Goal: Information Seeking & Learning: Find specific fact

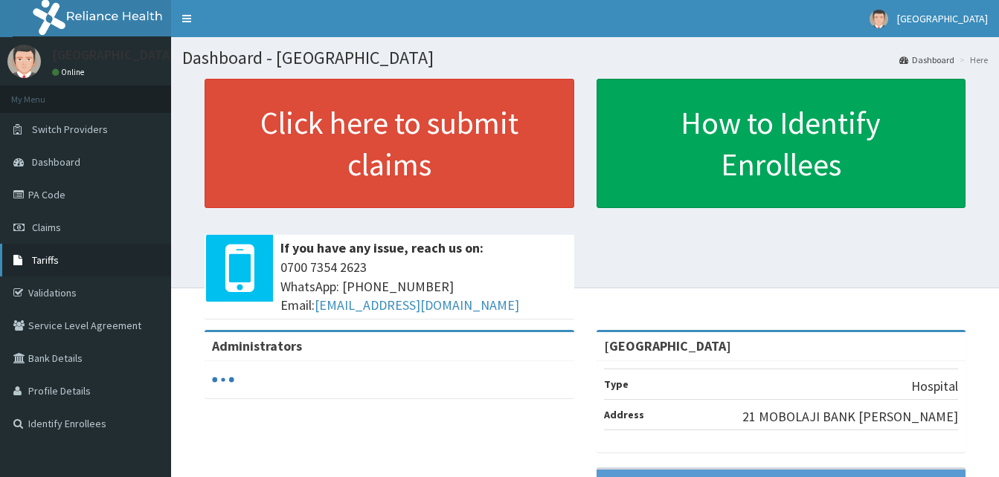
click at [73, 267] on link "Tariffs" at bounding box center [85, 260] width 171 height 33
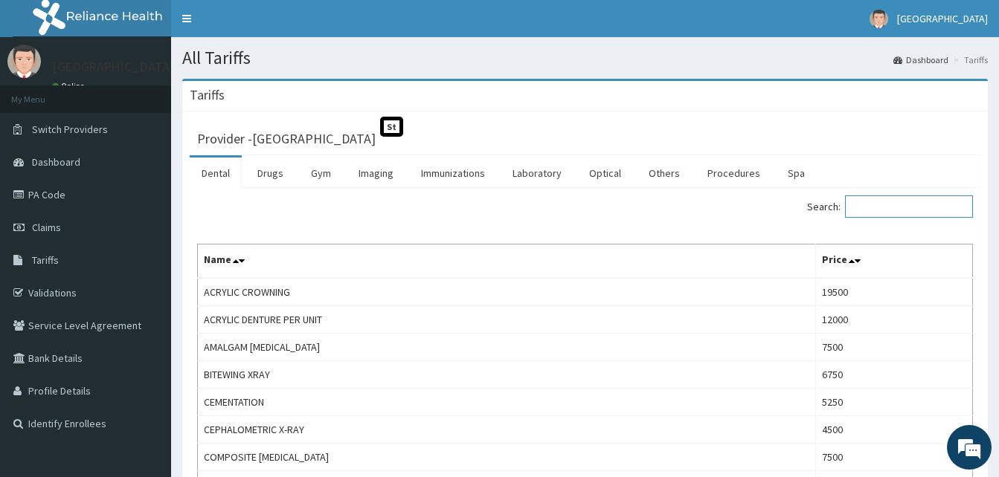
click at [878, 205] on input "Search:" at bounding box center [909, 207] width 128 height 22
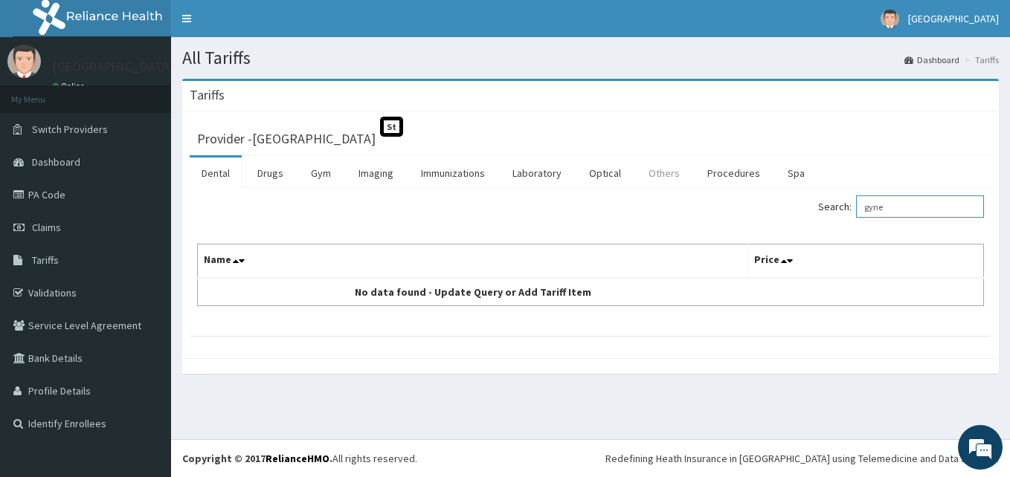
type input "gyne"
click at [665, 178] on link "Others" at bounding box center [664, 173] width 55 height 31
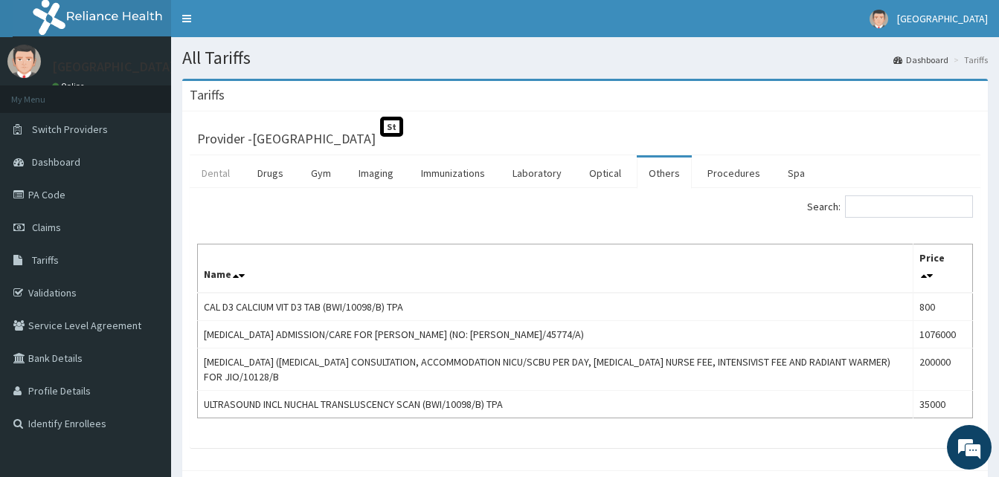
click at [210, 172] on link "Dental" at bounding box center [216, 173] width 52 height 31
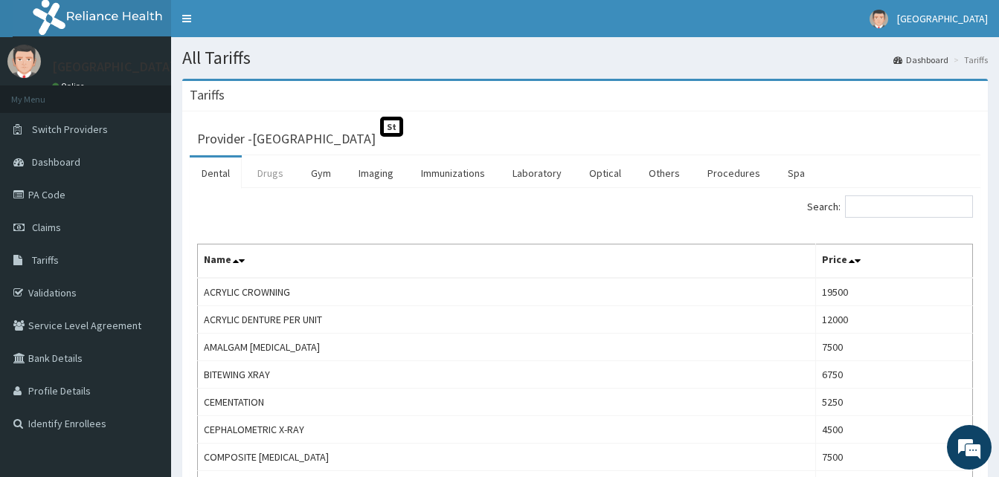
click at [258, 174] on link "Drugs" at bounding box center [270, 173] width 50 height 31
